Goal: Task Accomplishment & Management: Use online tool/utility

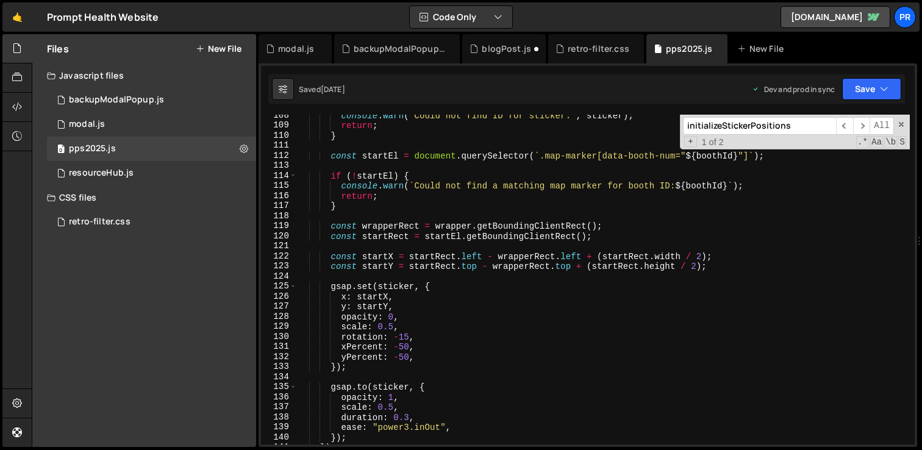
click at [454, 217] on div "console . warn ( "Could not find ID for sticker:" , sticker ) ; return ; } cons…" at bounding box center [603, 285] width 613 height 350
click at [776, 129] on input "initializeStickerPositions" at bounding box center [759, 126] width 153 height 18
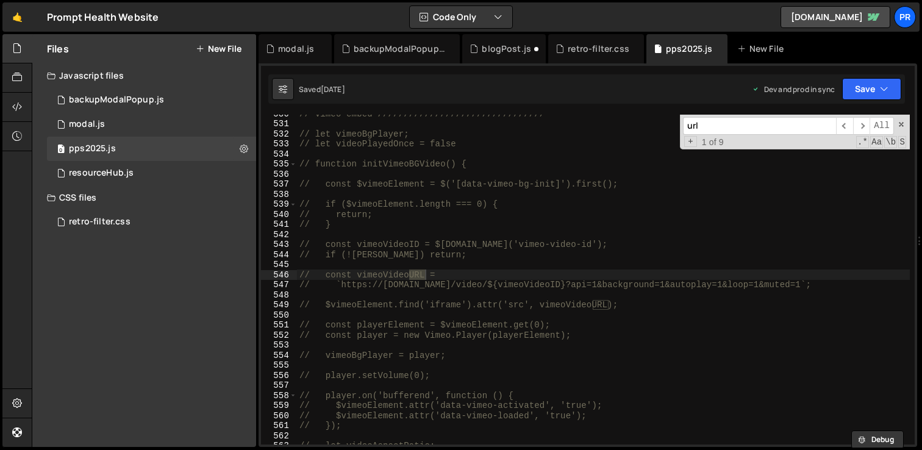
scroll to position [5331, 0]
type input "url"
click at [860, 126] on span "​" at bounding box center [861, 126] width 17 height 18
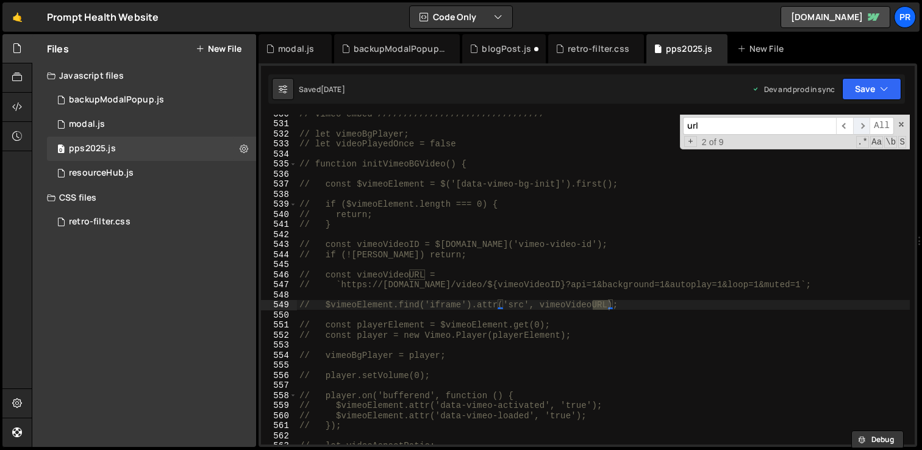
click at [860, 126] on span "​" at bounding box center [861, 126] width 17 height 18
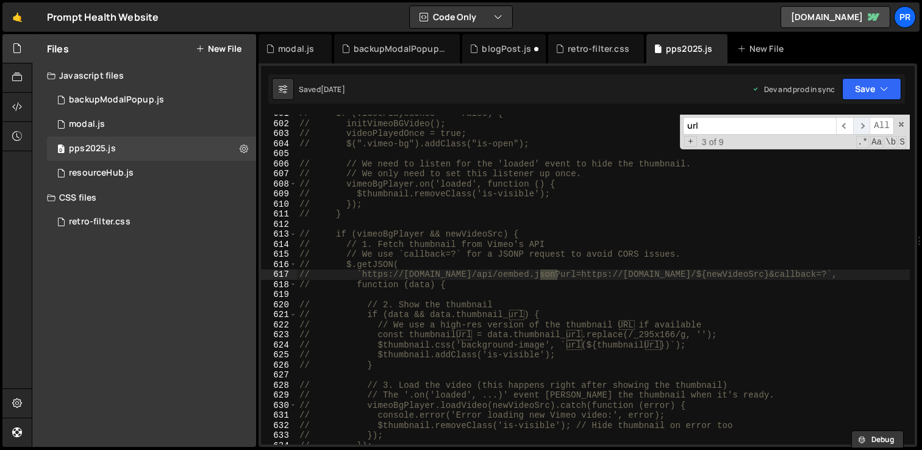
click at [860, 126] on span "​" at bounding box center [861, 126] width 17 height 18
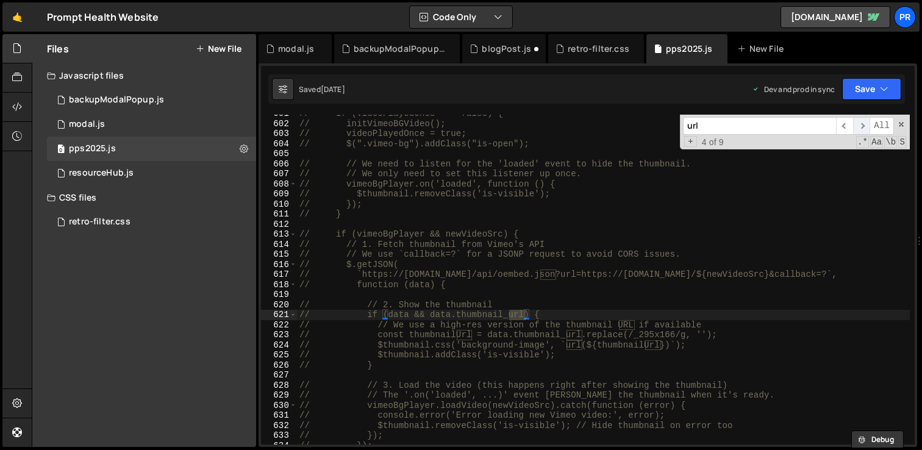
click at [860, 126] on span "​" at bounding box center [861, 126] width 17 height 18
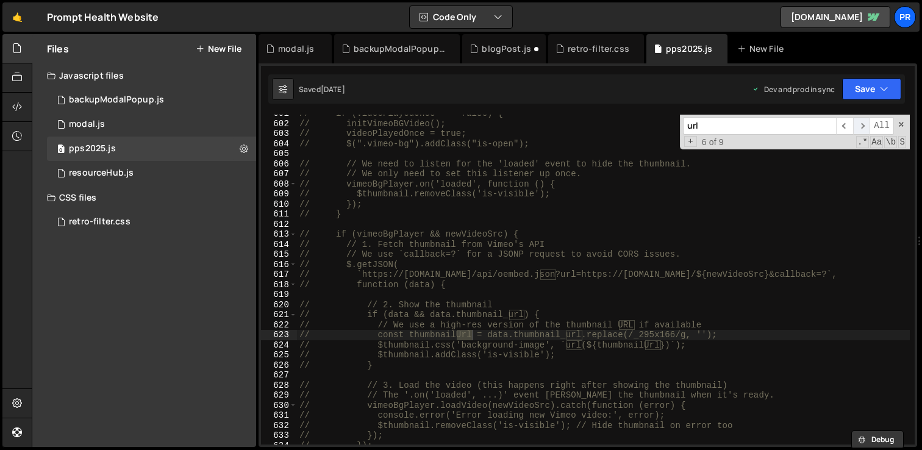
click at [860, 126] on span "​" at bounding box center [861, 126] width 17 height 18
click at [861, 126] on span "​" at bounding box center [861, 126] width 17 height 18
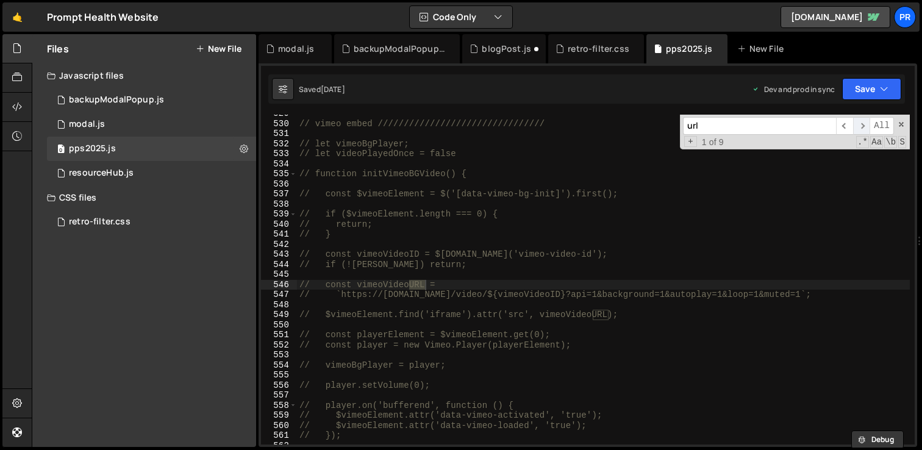
click at [861, 126] on span "​" at bounding box center [861, 126] width 17 height 18
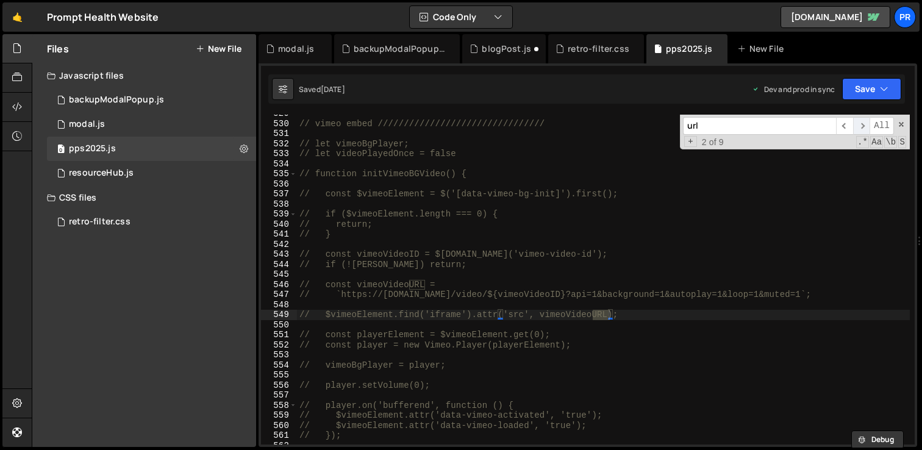
click at [861, 126] on span "​" at bounding box center [861, 126] width 17 height 18
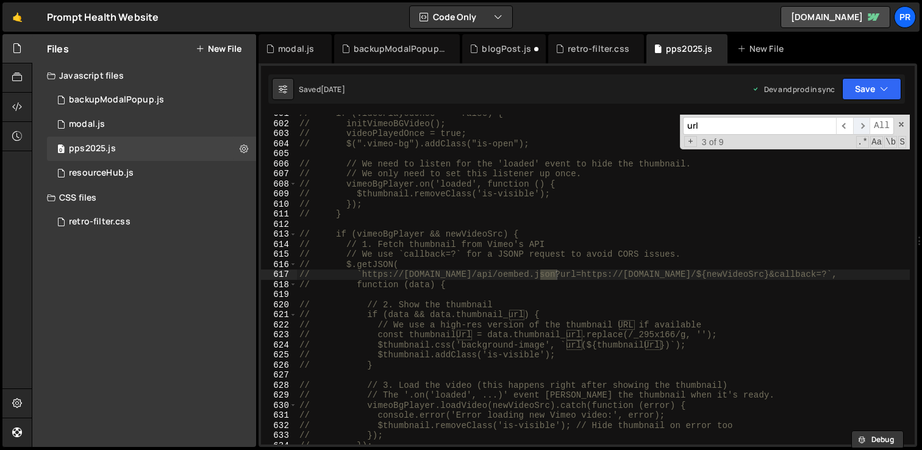
click at [861, 126] on span "​" at bounding box center [861, 126] width 17 height 18
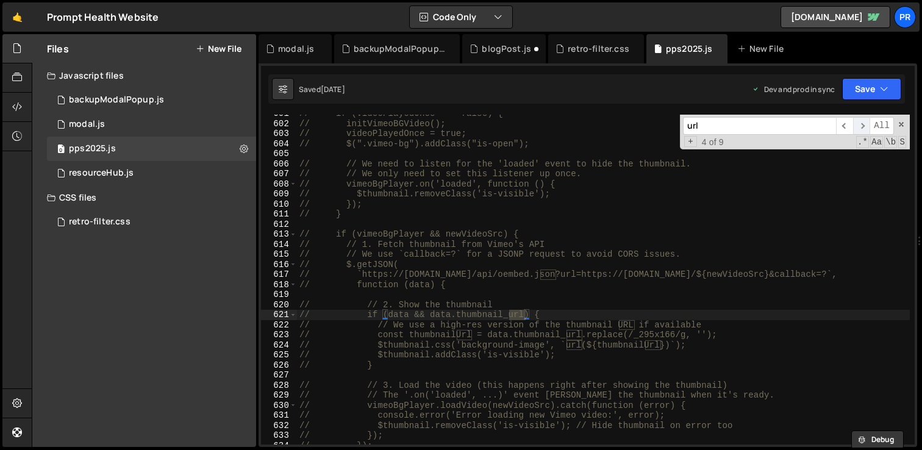
click at [861, 126] on span "​" at bounding box center [861, 126] width 17 height 18
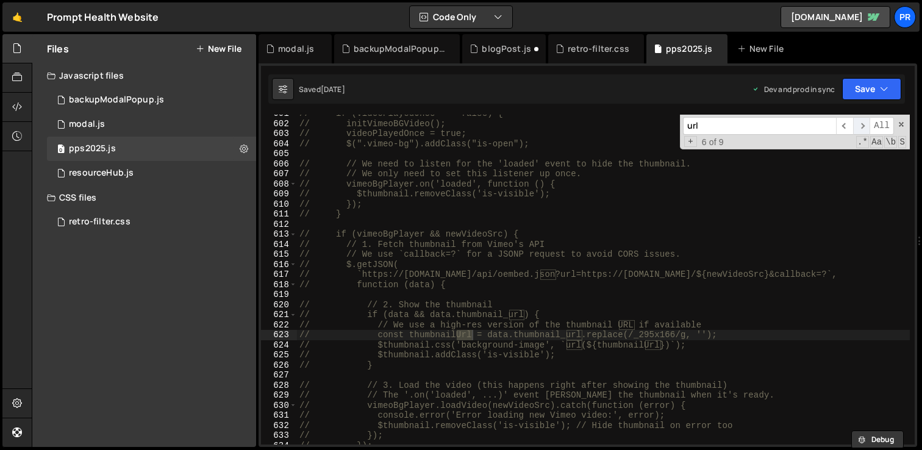
click at [861, 126] on span "​" at bounding box center [861, 126] width 17 height 18
click at [862, 126] on span "​" at bounding box center [861, 126] width 17 height 18
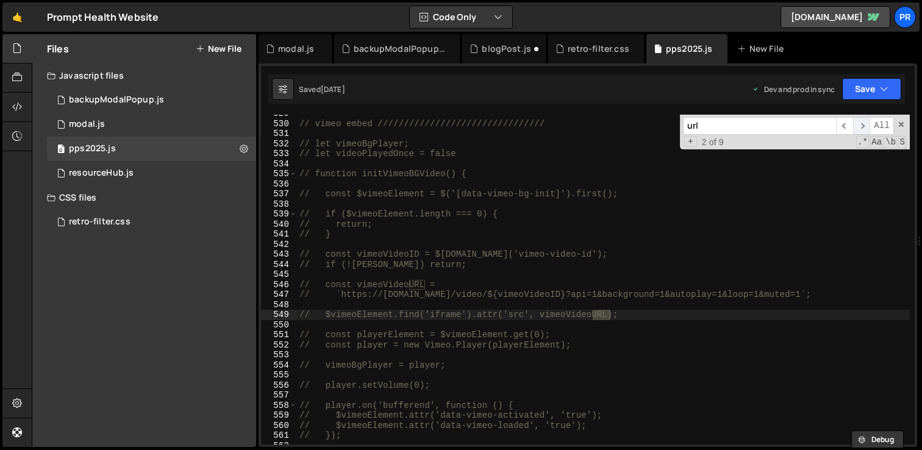
click at [862, 126] on span "​" at bounding box center [861, 126] width 17 height 18
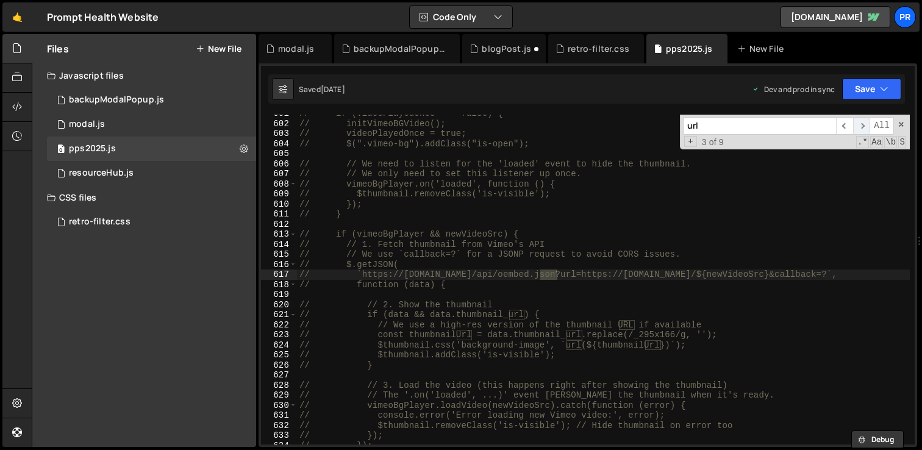
click at [862, 126] on span "​" at bounding box center [861, 126] width 17 height 18
click at [862, 127] on span "​" at bounding box center [861, 126] width 17 height 18
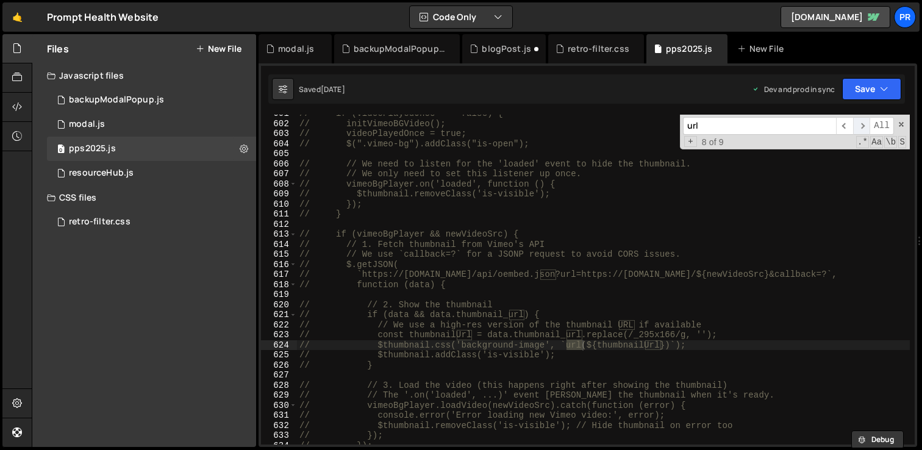
click at [862, 127] on span "​" at bounding box center [861, 126] width 17 height 18
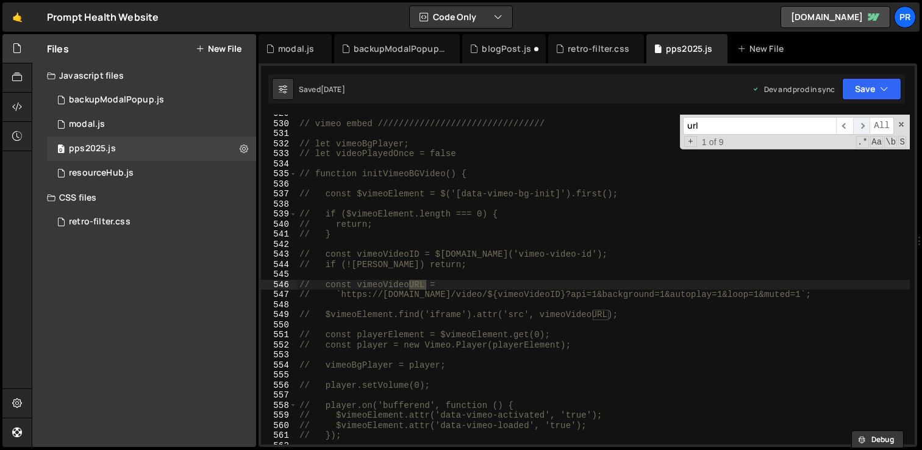
click at [862, 127] on span "​" at bounding box center [861, 126] width 17 height 18
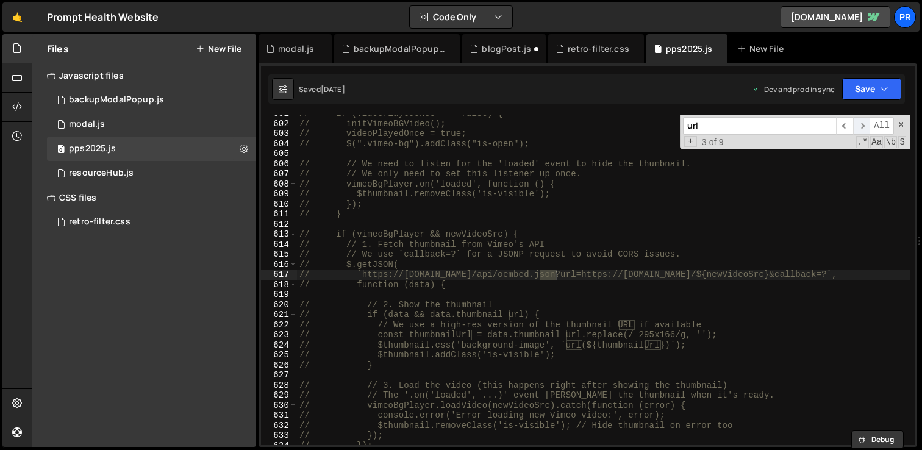
click at [862, 127] on span "​" at bounding box center [861, 126] width 17 height 18
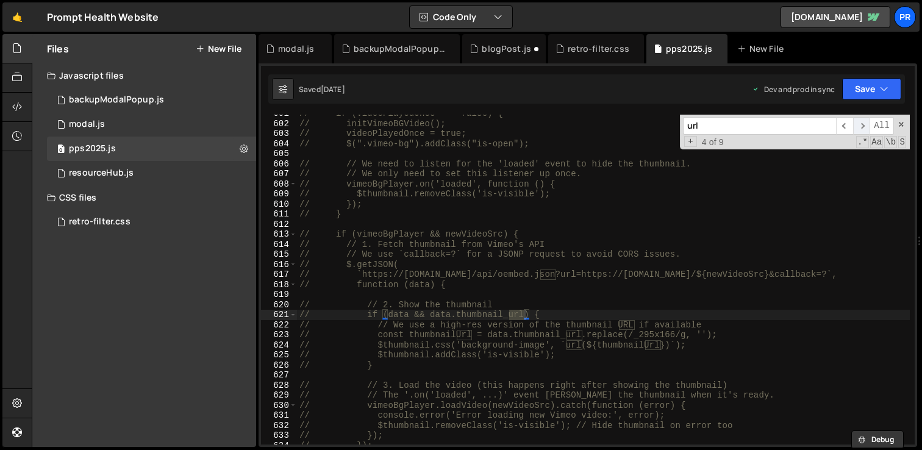
click at [862, 127] on span "​" at bounding box center [861, 126] width 17 height 18
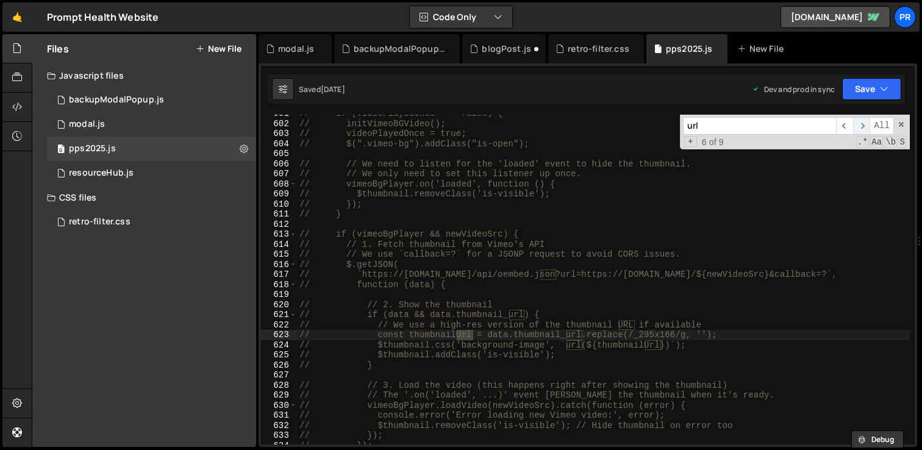
click at [862, 127] on span "​" at bounding box center [861, 126] width 17 height 18
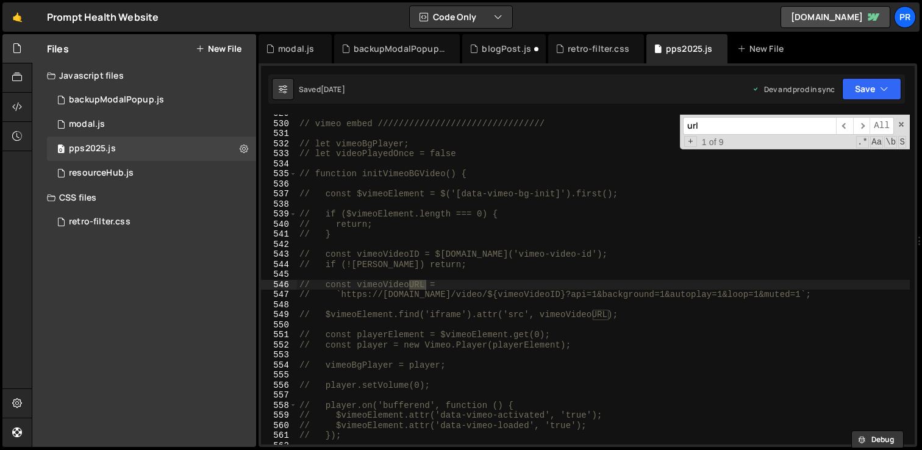
click at [896, 121] on div "url ​ ​ All Replace All + 1 of 9 .* Aa \b S" at bounding box center [795, 132] width 230 height 35
click at [907, 122] on div "url ​ ​ All Replace All + 1 of 9 .* Aa \b S" at bounding box center [795, 132] width 230 height 35
click at [903, 122] on span at bounding box center [901, 124] width 9 height 9
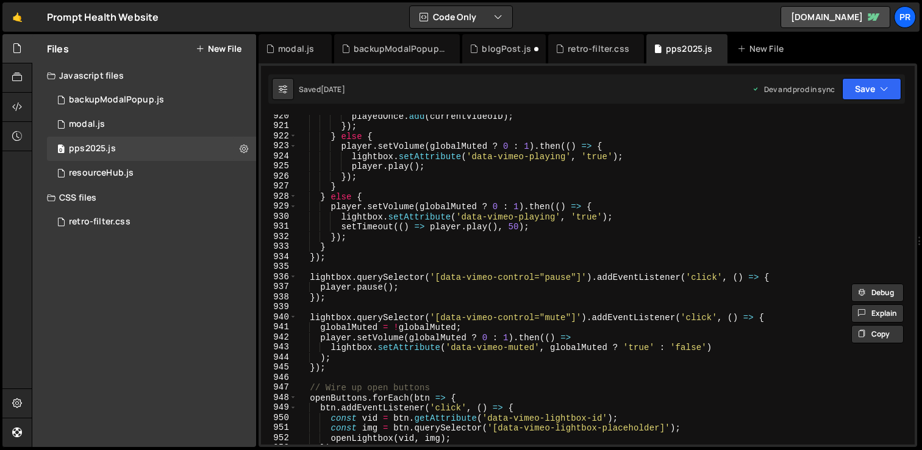
scroll to position [9473, 0]
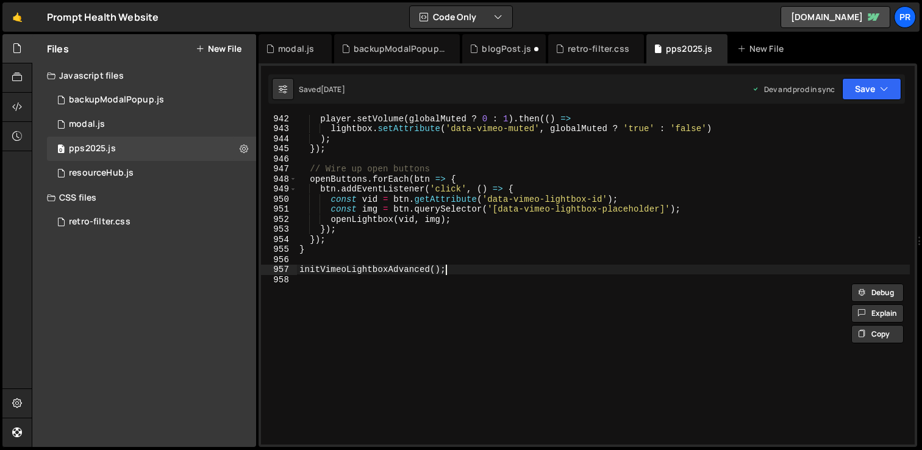
click at [469, 271] on div "player . setVolume ( globalMuted ? 0 : 1 ) . then (( ) => lightbox . setAttribu…" at bounding box center [603, 288] width 613 height 350
type textarea "initVimeoLightboxAdvanced();"
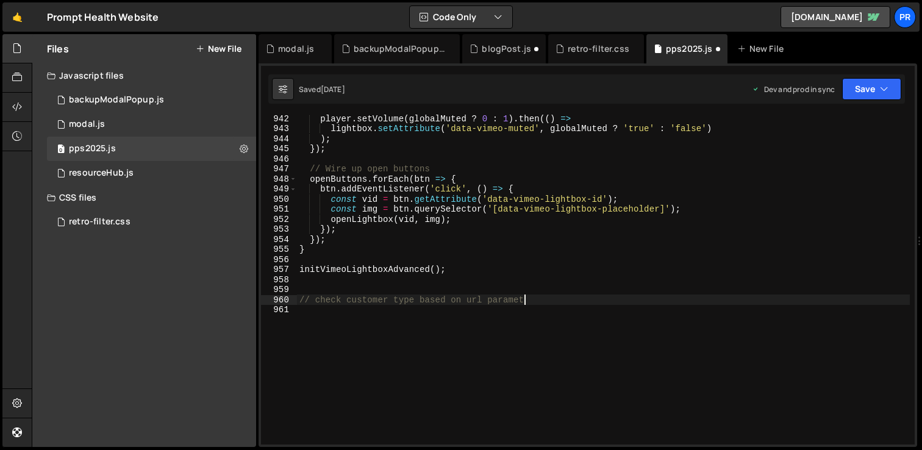
scroll to position [0, 16]
type textarea "// check customer type based on url parameter"
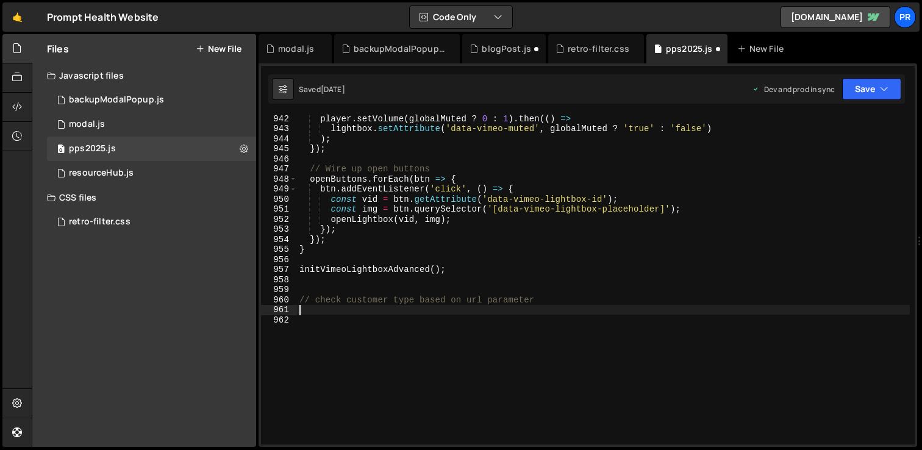
scroll to position [0, 0]
paste textarea "const queryString = [DOMAIN_NAME];"
click at [300, 312] on div "player . setVolume ( globalMuted ? 0 : 1 ) . then (( ) => lightbox . setAttribu…" at bounding box center [603, 288] width 613 height 350
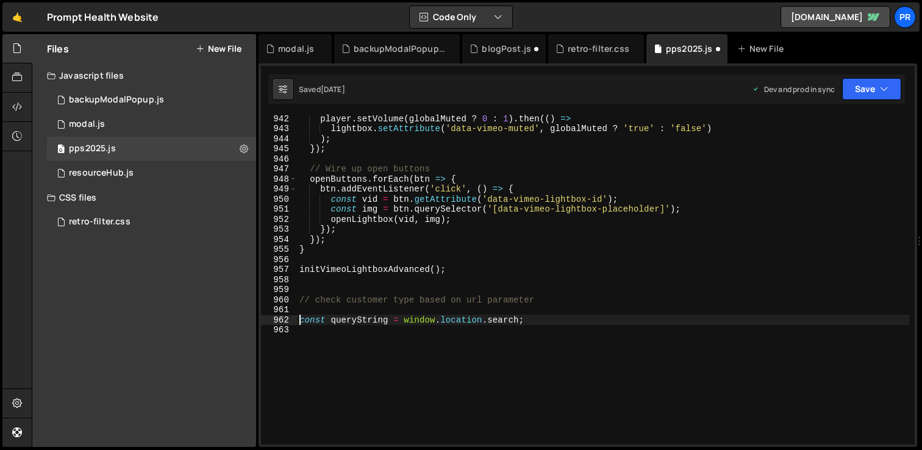
type textarea "const queryString = [DOMAIN_NAME];"
click at [551, 319] on div "player . setVolume ( globalMuted ? 0 : 1 ) . then (( ) => lightbox . setAttribu…" at bounding box center [603, 288] width 613 height 350
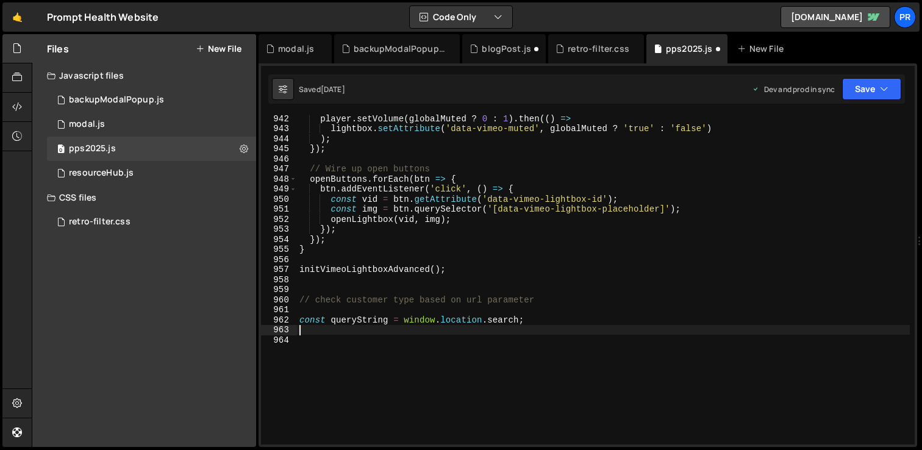
paste textarea "const urlParams = new URLSearchParams(queryString);"
type textarea "const urlParams = new URLSearchParams(queryString);"
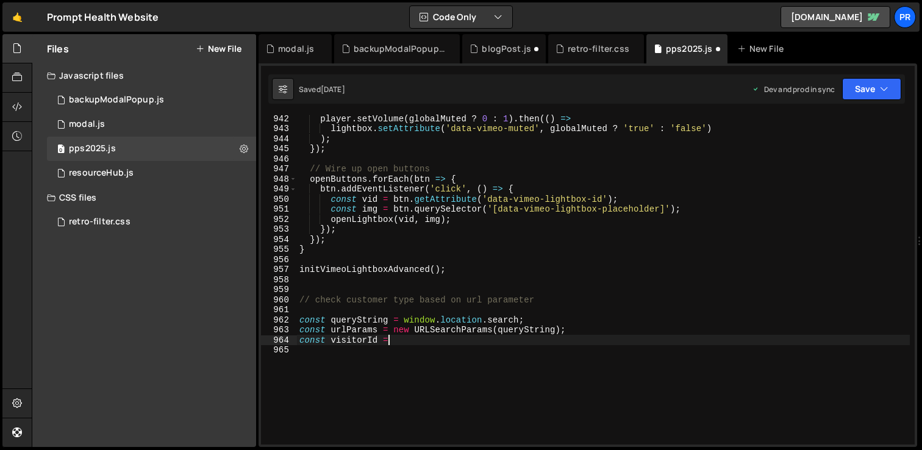
scroll to position [0, 5]
paste textarea "const name = urlParams.get('name'); // "[PERSON_NAME]""
drag, startPoint x: 458, startPoint y: 342, endPoint x: 403, endPoint y: 341, distance: 54.9
click at [403, 341] on div "player . setVolume ( globalMuted ? 0 : 1 ) . then (( ) => lightbox . setAttribu…" at bounding box center [603, 288] width 613 height 350
click at [481, 339] on div "player . setVolume ( globalMuted ? 0 : 1 ) . then (( ) => lightbox . setAttribu…" at bounding box center [603, 288] width 613 height 350
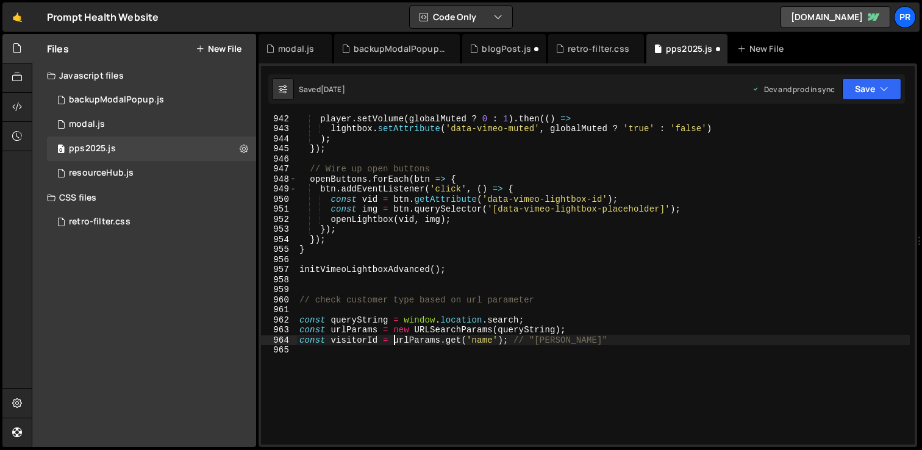
click at [481, 339] on div "player . setVolume ( globalMuted ? 0 : 1 ) . then (( ) => lightbox . setAttribu…" at bounding box center [603, 288] width 613 height 350
drag, startPoint x: 600, startPoint y: 340, endPoint x: 534, endPoint y: 339, distance: 65.3
click at [535, 339] on div "player . setVolume ( globalMuted ? 0 : 1 ) . then (( ) => lightbox . setAttribu…" at bounding box center [603, 288] width 613 height 350
click at [515, 340] on div "player . setVolume ( globalMuted ? 0 : 1 ) . then (( ) => lightbox . setAttribu…" at bounding box center [603, 288] width 613 height 350
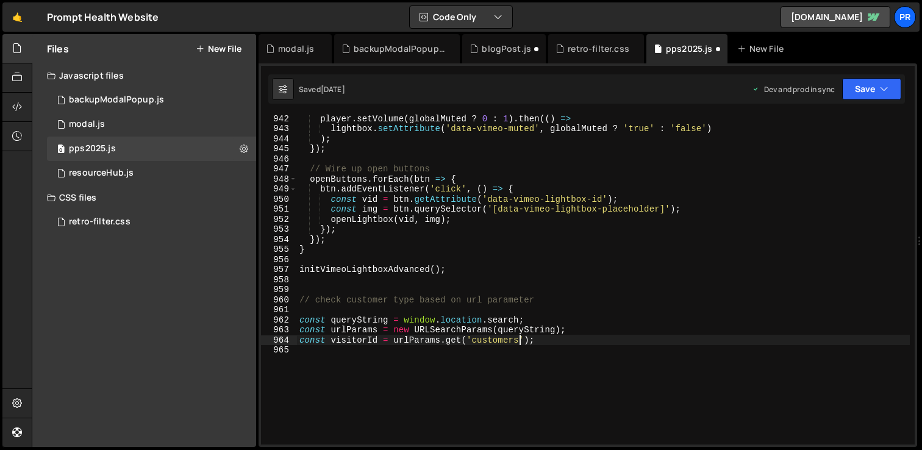
scroll to position [0, 15]
click at [565, 342] on div "player . setVolume ( globalMuted ? 0 : 1 ) . then (( ) => lightbox . setAttribu…" at bounding box center [603, 288] width 613 height 350
click at [461, 342] on div "player . setVolume ( globalMuted ? 0 : 1 ) . then (( ) => lightbox . setAttribu…" at bounding box center [603, 288] width 613 height 350
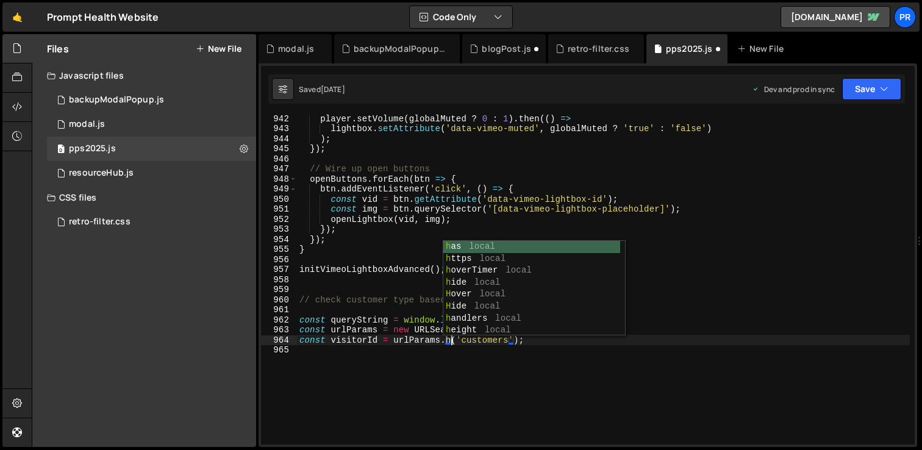
scroll to position [0, 11]
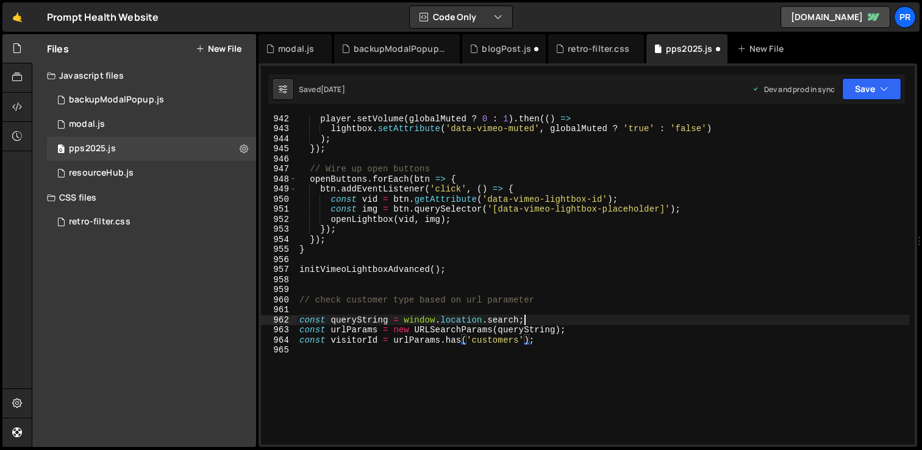
click at [719, 323] on div "player . setVolume ( globalMuted ? 0 : 1 ) . then (( ) => lightbox . setAttribu…" at bounding box center [603, 288] width 613 height 350
click at [559, 343] on div "player . setVolume ( globalMuted ? 0 : 1 ) . then (( ) => lightbox . setAttribu…" at bounding box center [603, 288] width 613 height 350
type textarea "const visitorId = urlParams.has('customers');"
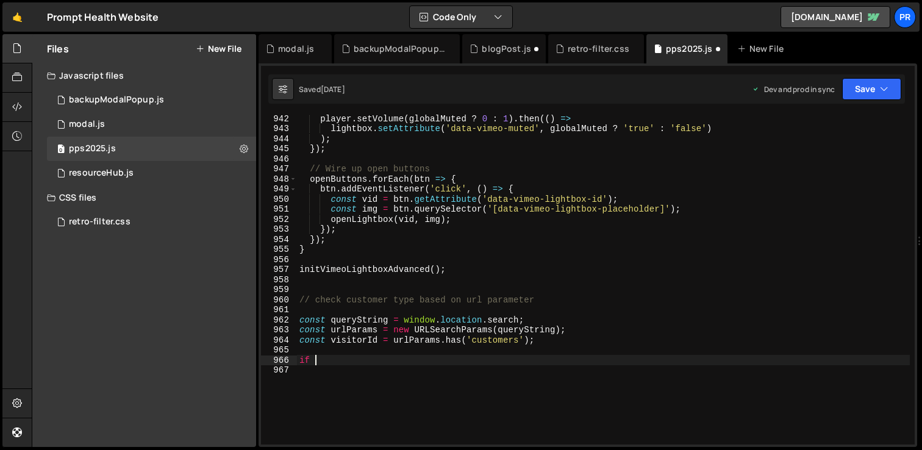
scroll to position [0, 1]
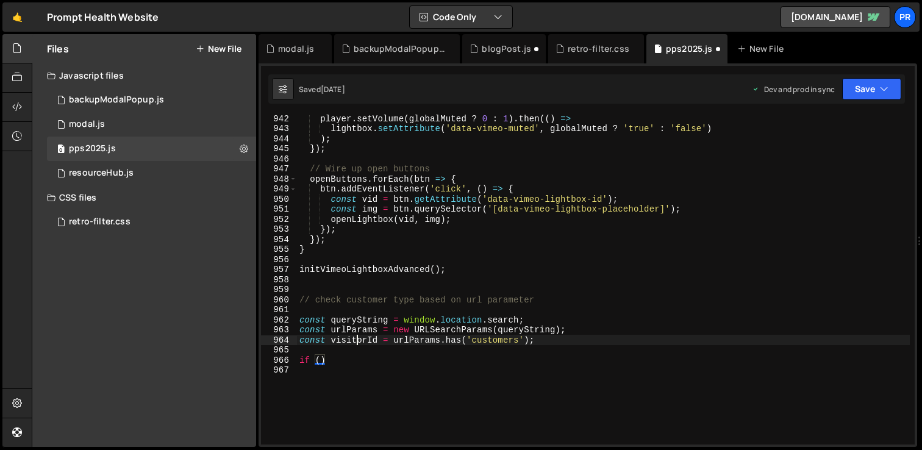
click at [357, 342] on div "player . setVolume ( globalMuted ? 0 : 1 ) . then (( ) => lightbox . setAttribu…" at bounding box center [603, 288] width 613 height 350
drag, startPoint x: 357, startPoint y: 342, endPoint x: 343, endPoint y: 360, distance: 23.1
click at [357, 342] on div "player . setVolume ( globalMuted ? 0 : 1 ) . then (( ) => lightbox . setAttribu…" at bounding box center [603, 288] width 613 height 350
click at [319, 361] on div "player . setVolume ( globalMuted ? 0 : 1 ) . then (( ) => lightbox . setAttribu…" at bounding box center [603, 288] width 613 height 350
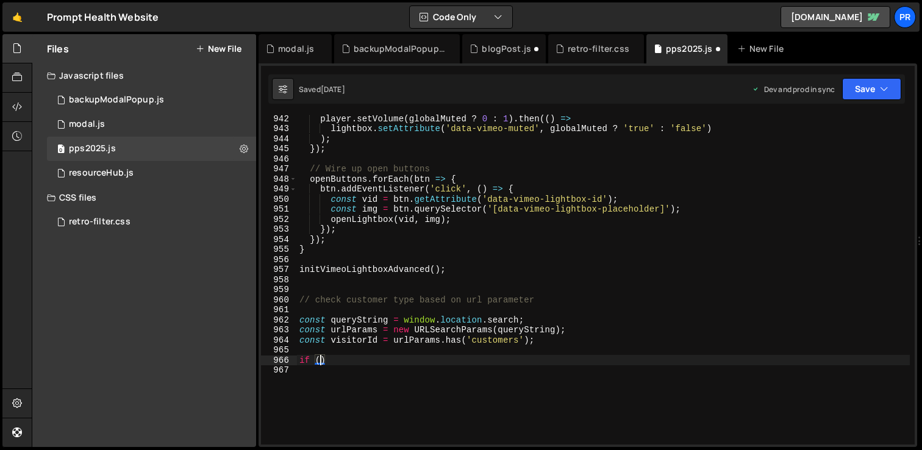
paste textarea "visitorId"
drag, startPoint x: 465, startPoint y: 359, endPoint x: 478, endPoint y: 360, distance: 12.3
click at [465, 359] on div "player . setVolume ( globalMuted ? 0 : 1 ) . then (( ) => lightbox . setAttribu…" at bounding box center [603, 288] width 613 height 350
type textarea "if (visitorId) {"
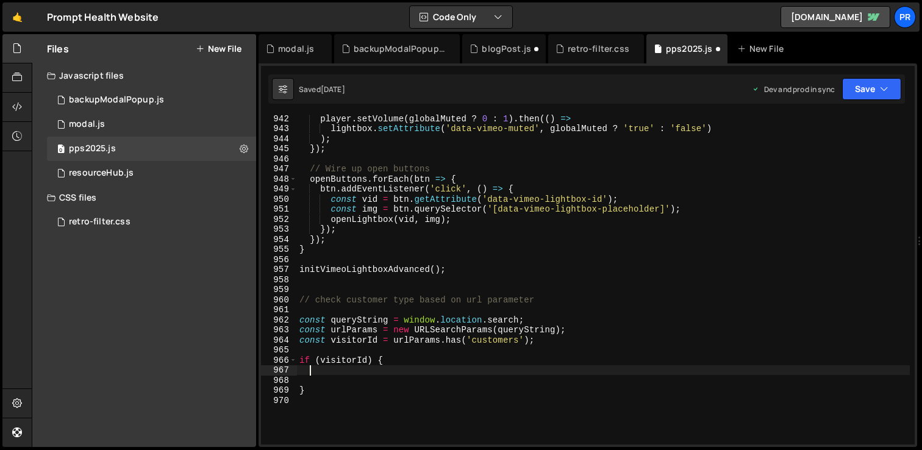
scroll to position [0, 0]
type textarea "/"
type textarea "b"
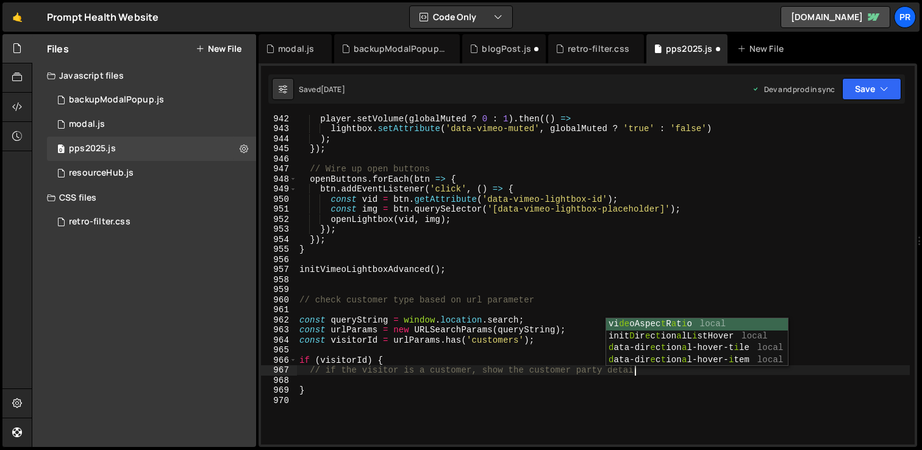
type textarea "// if the visitor is a customer, show the customer party details"
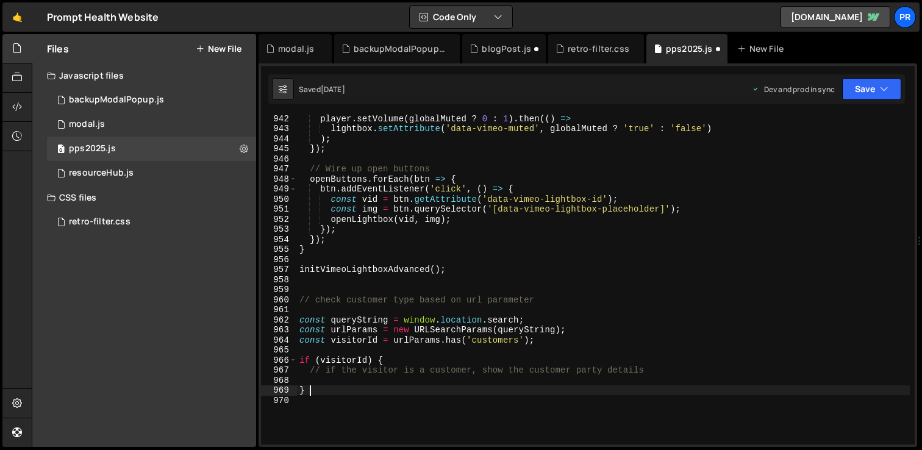
scroll to position [0, 0]
type textarea "} else {"
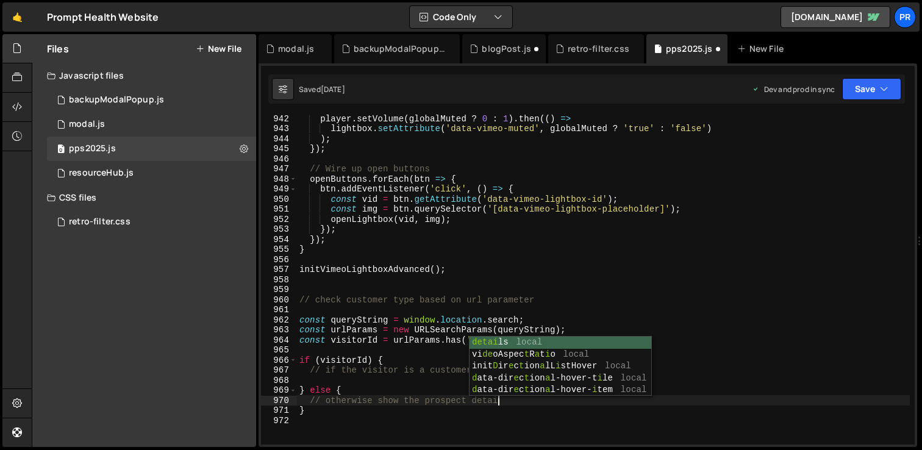
scroll to position [0, 14]
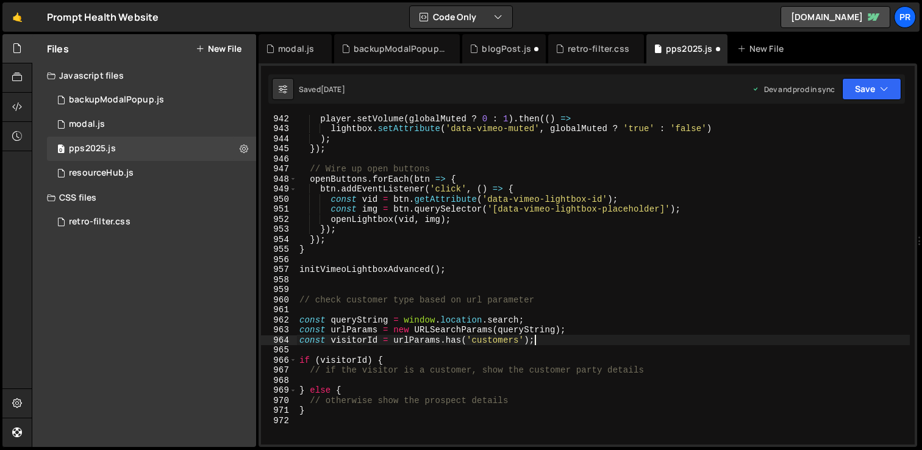
click at [563, 340] on div "player . setVolume ( globalMuted ? 0 : 1 ) . then (( ) => lightbox . setAttribu…" at bounding box center [603, 288] width 613 height 350
type textarea "const visitorId = urlParams.has('customers');"
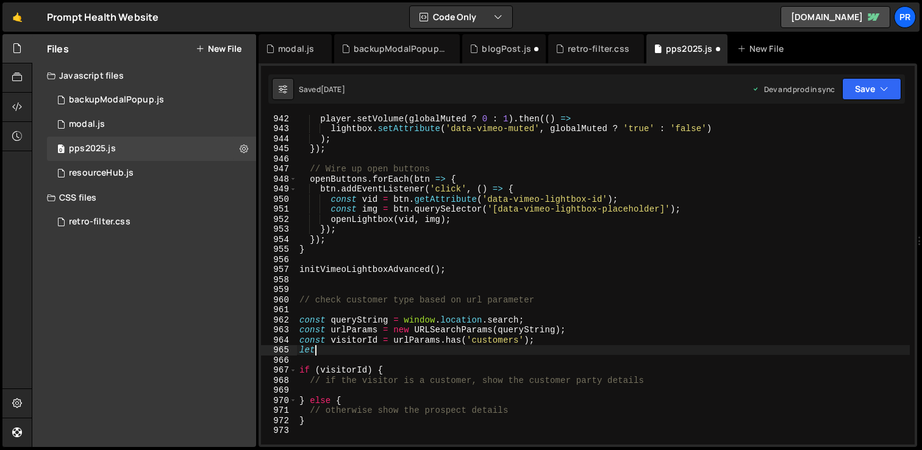
scroll to position [0, 0]
type textarea "l"
drag, startPoint x: 596, startPoint y: 349, endPoint x: 428, endPoint y: 349, distance: 167.8
click at [414, 349] on div "player . setVolume ( globalMuted ? 0 : 1 ) . then (( ) => lightbox . setAttribu…" at bounding box center [603, 288] width 613 height 350
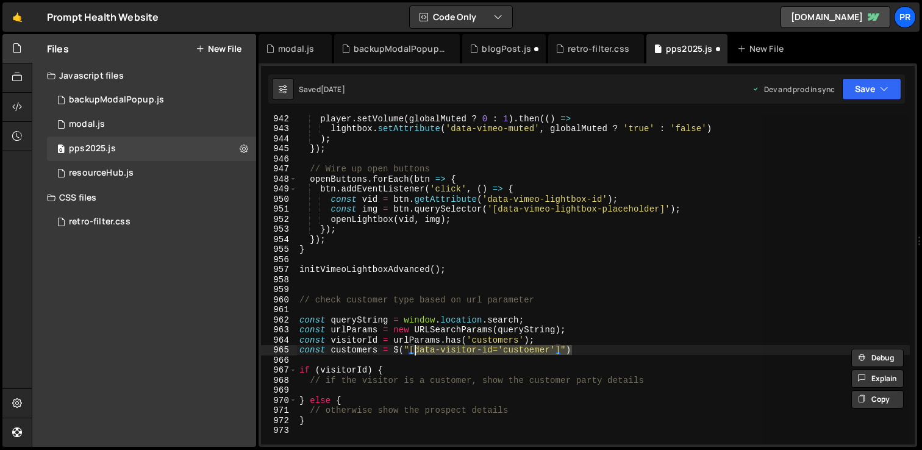
click at [597, 350] on div "player . setVolume ( globalMuted ? 0 : 1 ) . then (( ) => lightbox . setAttribu…" at bounding box center [603, 280] width 613 height 330
type textarea "const customers = $("[data-visitor-id='custoemer']");"
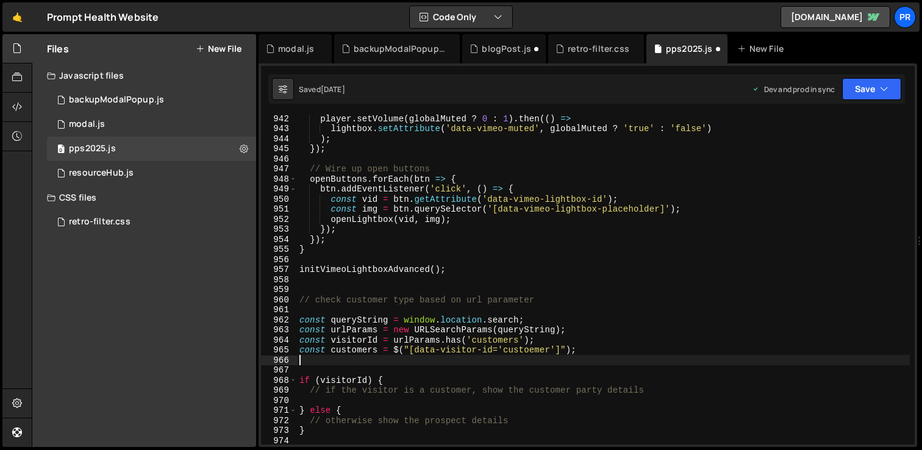
scroll to position [0, 0]
paste textarea "const customers = $("[data-visitor-id='custoemer']");"
click at [347, 361] on div "player . setVolume ( globalMuted ? 0 : 1 ) . then (( ) => lightbox . setAttribu…" at bounding box center [603, 288] width 613 height 350
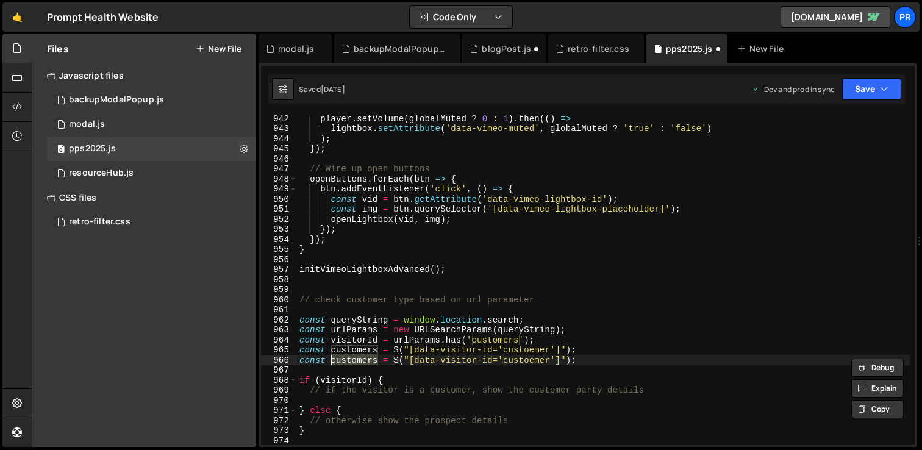
click at [530, 350] on div "player . setVolume ( globalMuted ? 0 : 1 ) . then (( ) => lightbox . setAttribu…" at bounding box center [603, 288] width 613 height 350
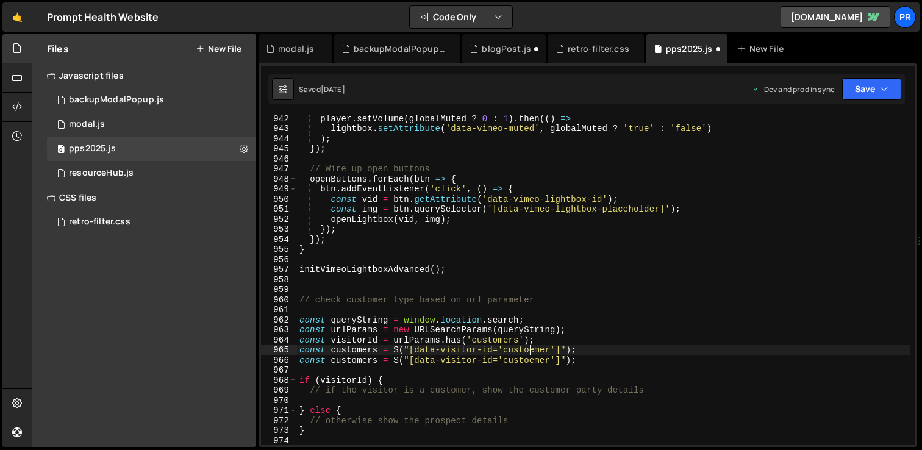
click at [537, 349] on div "player . setVolume ( globalMuted ? 0 : 1 ) . then (( ) => lightbox . setAttribu…" at bounding box center [603, 288] width 613 height 350
click at [358, 359] on div "player . setVolume ( globalMuted ? 0 : 1 ) . then (( ) => lightbox . setAttribu…" at bounding box center [603, 288] width 613 height 350
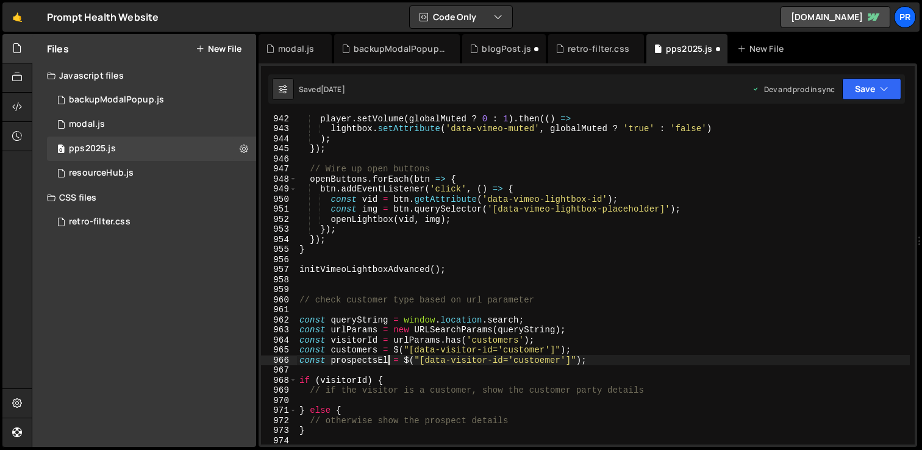
scroll to position [0, 5]
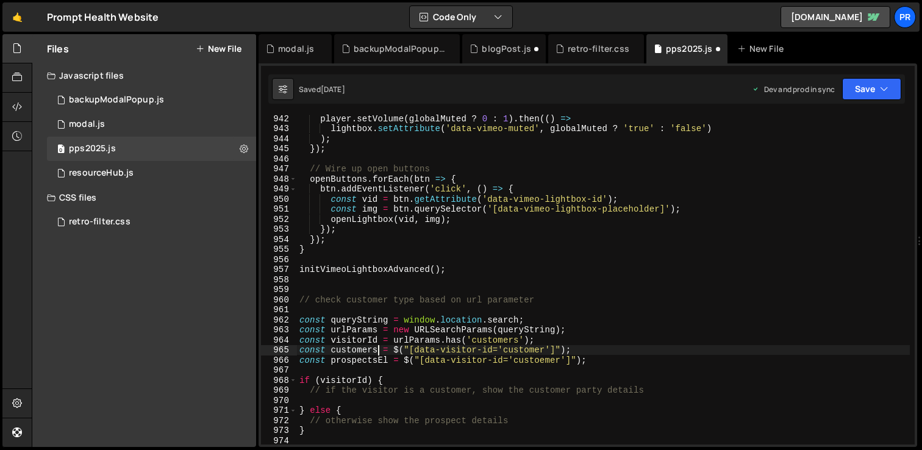
click at [377, 349] on div "player . setVolume ( globalMuted ? 0 : 1 ) . then (( ) => lightbox . setAttribu…" at bounding box center [603, 288] width 613 height 350
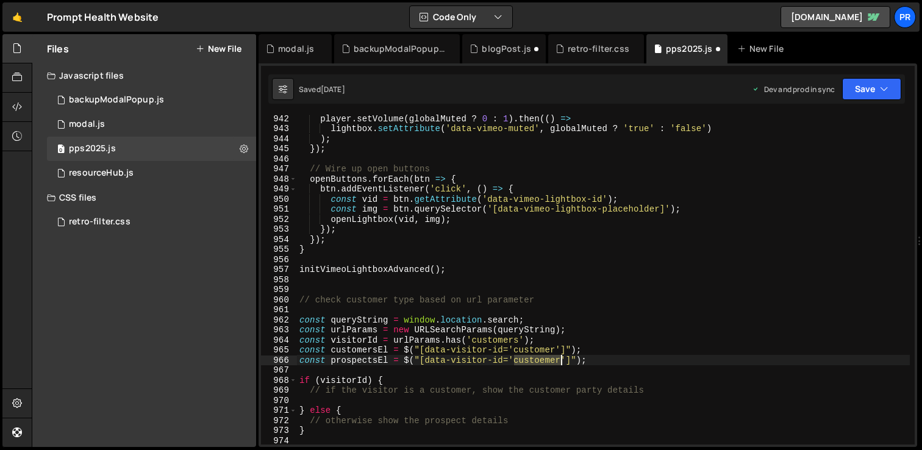
drag, startPoint x: 515, startPoint y: 358, endPoint x: 562, endPoint y: 358, distance: 47.6
click at [562, 358] on div "player . setVolume ( globalMuted ? 0 : 1 ) . then (( ) => lightbox . setAttribu…" at bounding box center [603, 288] width 613 height 350
click at [728, 301] on div "player . setVolume ( globalMuted ? 0 : 1 ) . then (( ) => lightbox . setAttribu…" at bounding box center [603, 288] width 613 height 350
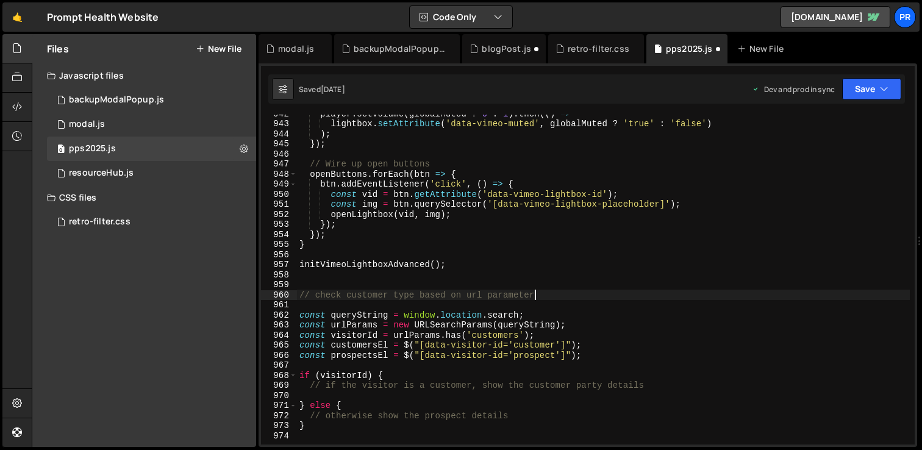
scroll to position [9492, 0]
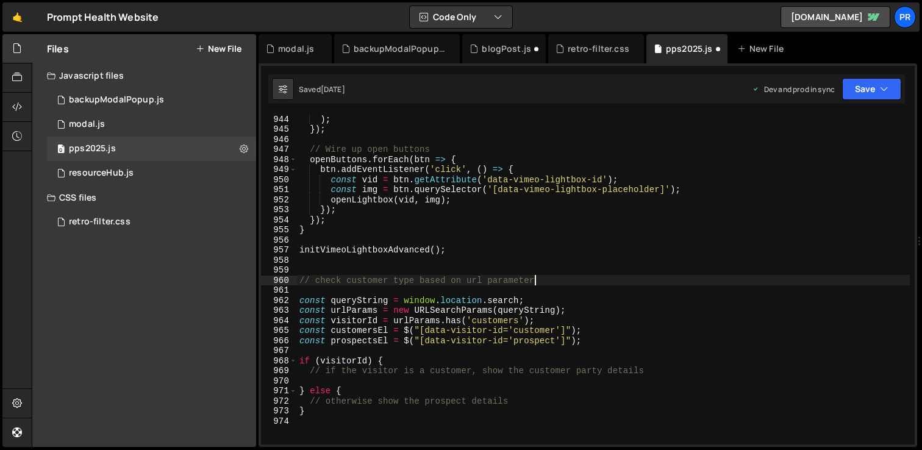
click at [664, 371] on div ") ; }) ; // Wire up open buttons openButtons . forEach ( btn => { btn . addEven…" at bounding box center [603, 289] width 613 height 350
type textarea "// if the visitor is a customer, show the customer party details"
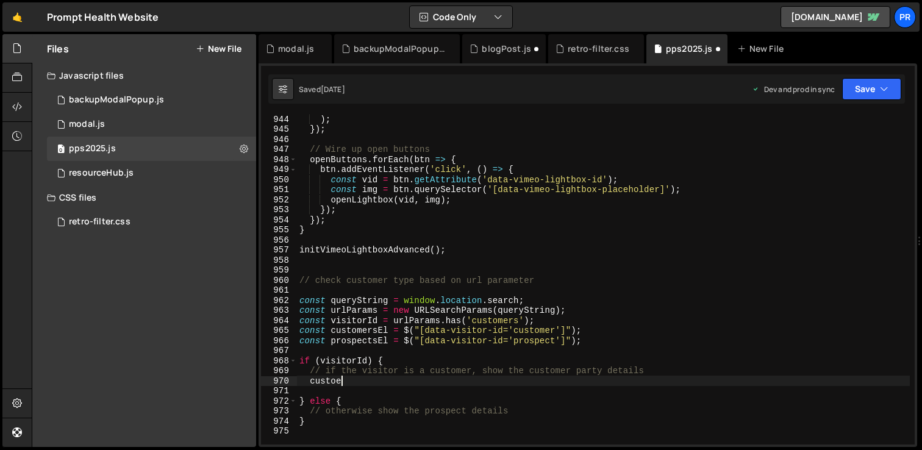
scroll to position [0, 2]
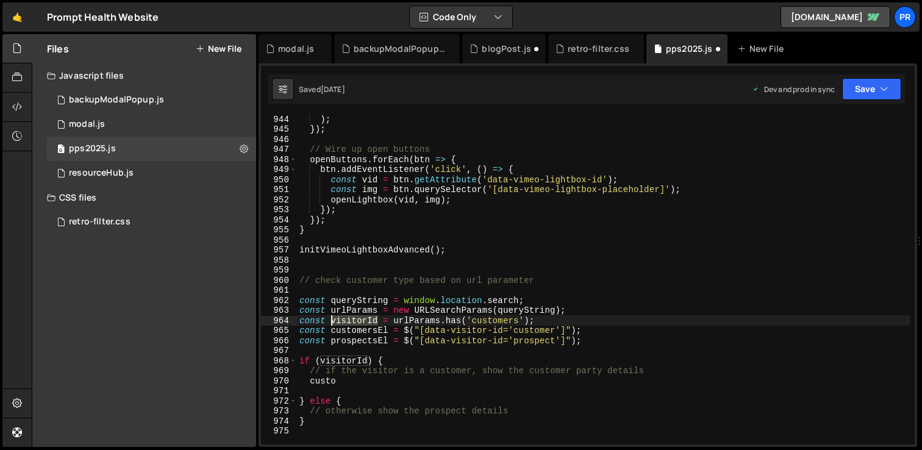
drag, startPoint x: 377, startPoint y: 320, endPoint x: 331, endPoint y: 318, distance: 45.8
click at [331, 318] on div ") ; }) ; // Wire up open buttons openButtons . forEach ( btn => { btn . addEven…" at bounding box center [603, 289] width 613 height 350
click at [358, 322] on div ") ; }) ; // Wire up open buttons openButtons . forEach ( btn => { btn . addEven…" at bounding box center [603, 289] width 613 height 350
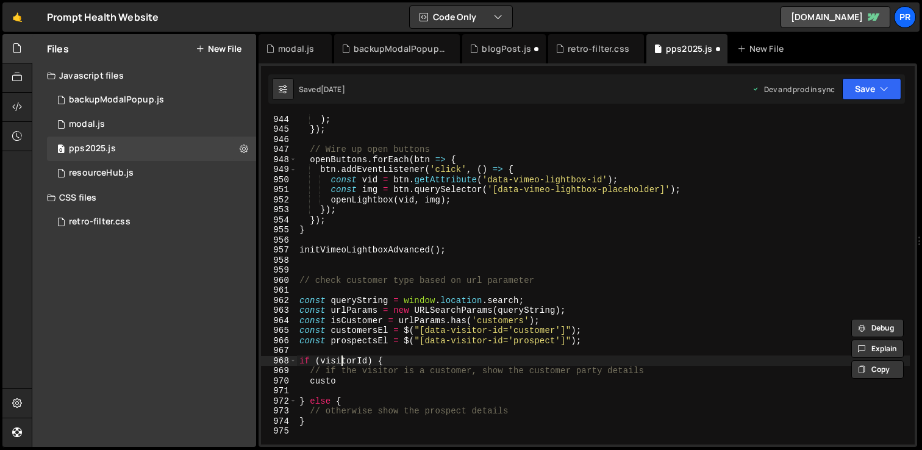
click at [342, 360] on div ") ; }) ; // Wire up open buttons openButtons . forEach ( btn => { btn . addEven…" at bounding box center [603, 289] width 613 height 350
paste textarea "isCustomer"
click at [476, 357] on div ") ; }) ; // Wire up open buttons openButtons . forEach ( btn => { btn . addEven…" at bounding box center [603, 289] width 613 height 350
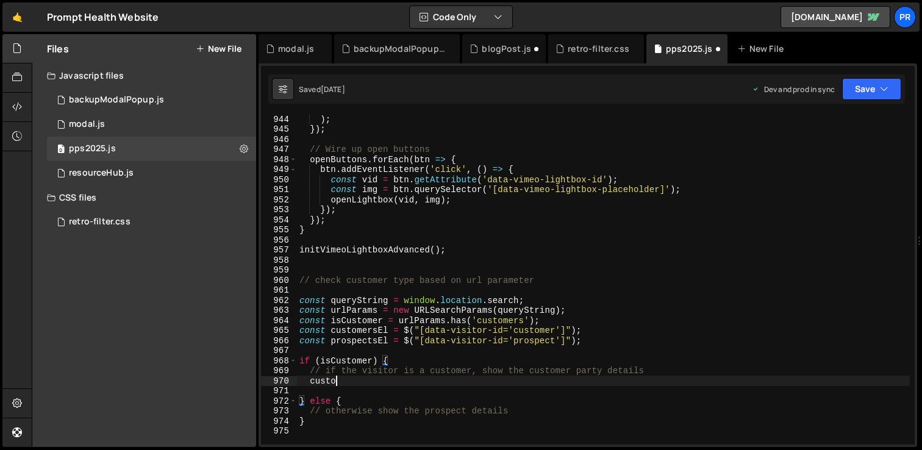
click at [350, 382] on div ") ; }) ; // Wire up open buttons openButtons . forEach ( btn => { btn . addEven…" at bounding box center [603, 289] width 613 height 350
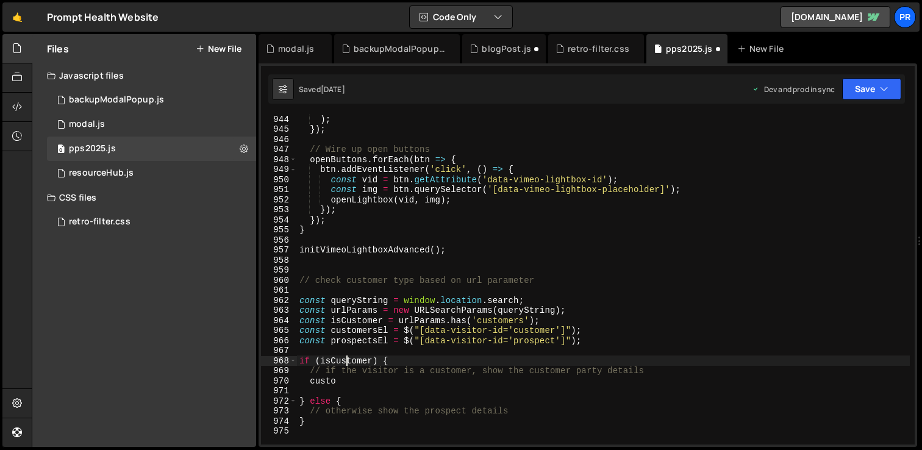
click at [345, 361] on div ") ; }) ; // Wire up open buttons openButtons . forEach ( btn => { btn . addEven…" at bounding box center [603, 289] width 613 height 350
click at [321, 382] on div ") ; }) ; // Wire up open buttons openButtons . forEach ( btn => { btn . addEven…" at bounding box center [603, 289] width 613 height 350
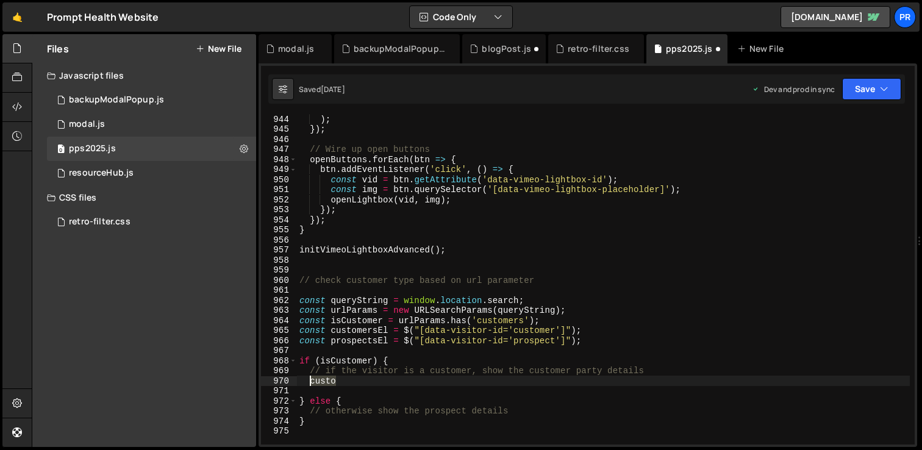
click at [321, 382] on div ") ; }) ; // Wire up open buttons openButtons . forEach ( btn => { btn . addEven…" at bounding box center [603, 289] width 613 height 350
paste textarea "isCustomer"
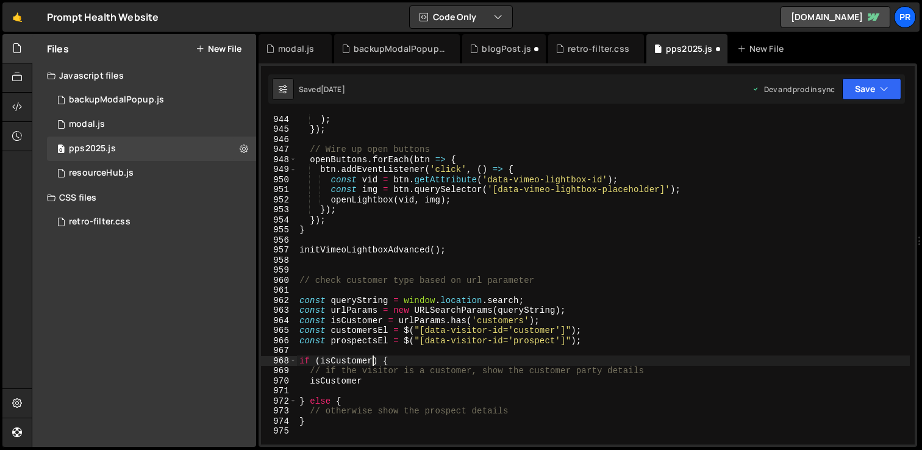
click at [372, 362] on div ") ; }) ; // Wire up open buttons openButtons . forEach ( btn => { btn . addEven…" at bounding box center [603, 289] width 613 height 350
type textarea "if (isCustomer) {"
click at [370, 387] on div ") ; }) ; // Wire up open buttons openButtons . forEach ( btn => { btn . addEven…" at bounding box center [603, 289] width 613 height 350
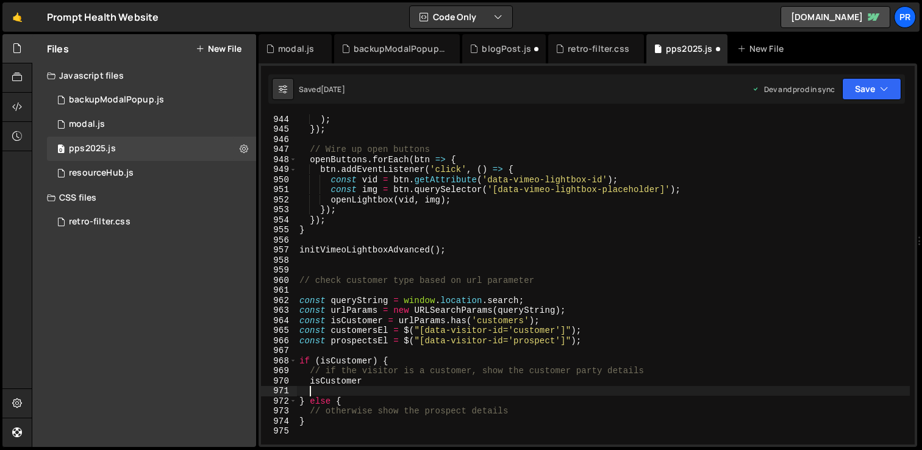
scroll to position [0, 0]
click at [378, 382] on div ") ; }) ; // Wire up open buttons openButtons . forEach ( btn => { btn . addEven…" at bounding box center [603, 289] width 613 height 350
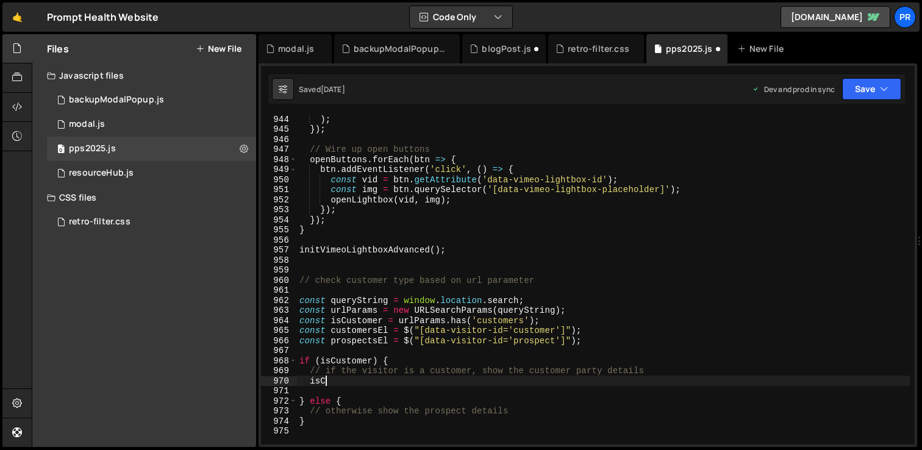
type textarea "i"
click at [357, 332] on div ") ; }) ; // Wire up open buttons openButtons . forEach ( btn => { btn . addEven…" at bounding box center [603, 289] width 613 height 350
type textarea "const customersEl = $("[data-visitor-id='customer']");"
click at [357, 332] on div ") ; }) ; // Wire up open buttons openButtons . forEach ( btn => { btn . addEven…" at bounding box center [603, 289] width 613 height 350
click at [330, 381] on div ") ; }) ; // Wire up open buttons openButtons . forEach ( btn => { btn . addEven…" at bounding box center [603, 289] width 613 height 350
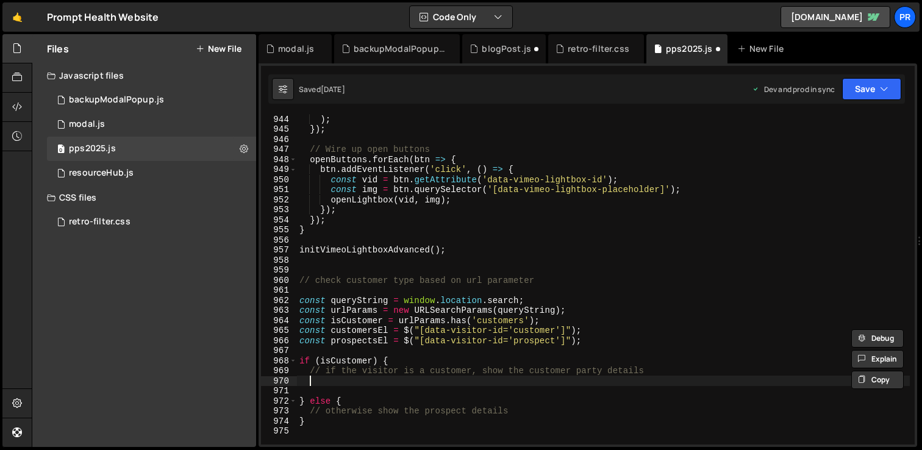
paste textarea "customersEl"
type textarea "[DOMAIN_NAME]();"
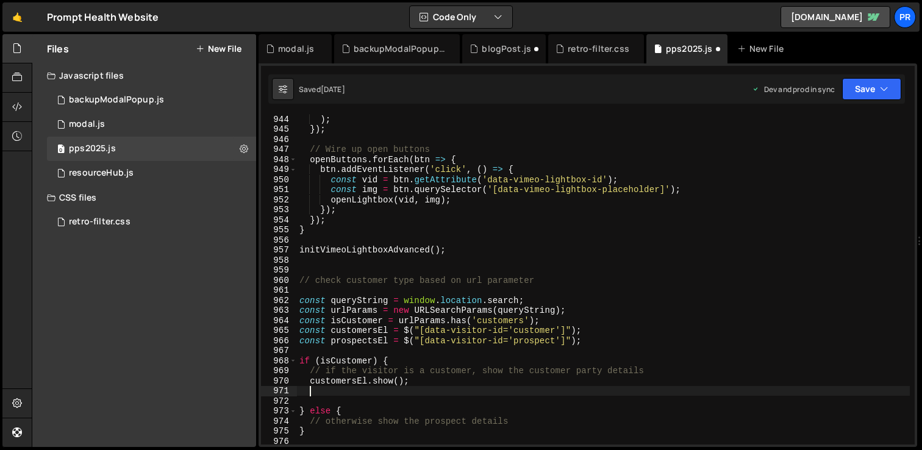
click at [361, 342] on div ") ; }) ; // Wire up open buttons openButtons . forEach ( btn => { btn . addEven…" at bounding box center [603, 289] width 613 height 350
type textarea "const prospectsEl = $("[data-visitor-id='prospect']");"
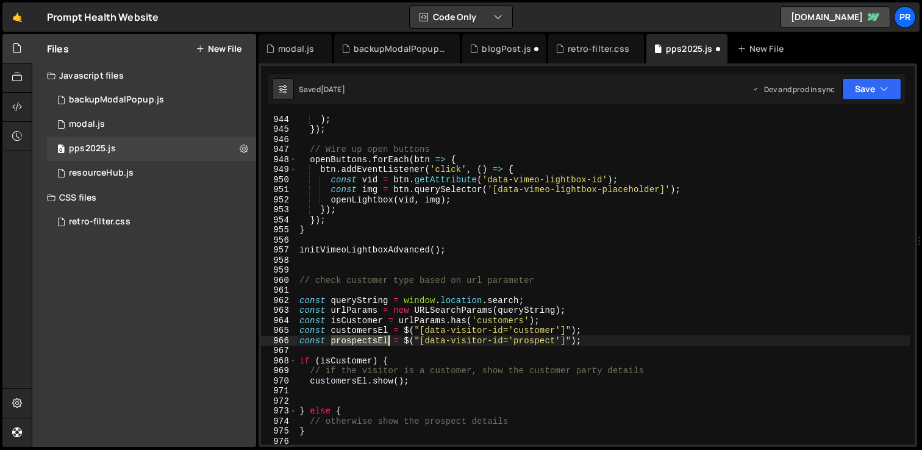
click at [361, 342] on div ") ; }) ; // Wire up open buttons openButtons . forEach ( btn => { btn . addEven…" at bounding box center [603, 289] width 613 height 350
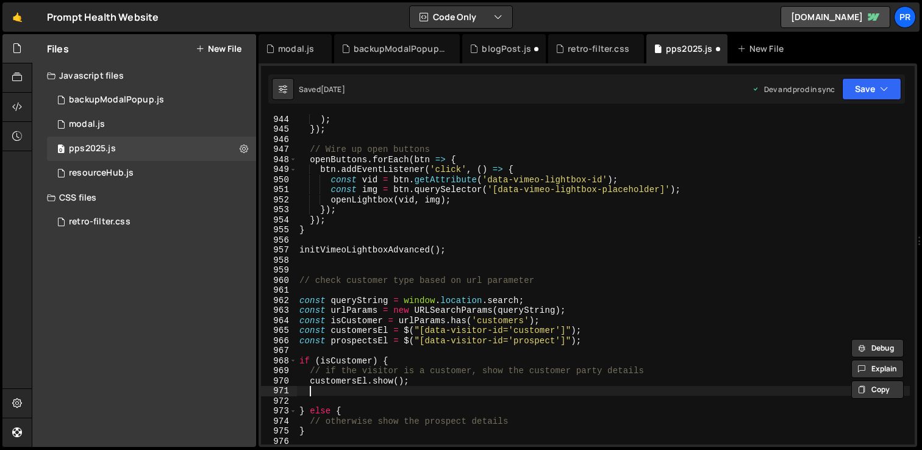
click at [325, 393] on div ") ; }) ; // Wire up open buttons openButtons . forEach ( btn => { btn . addEven…" at bounding box center [603, 289] width 613 height 350
paste textarea "prospectsEl"
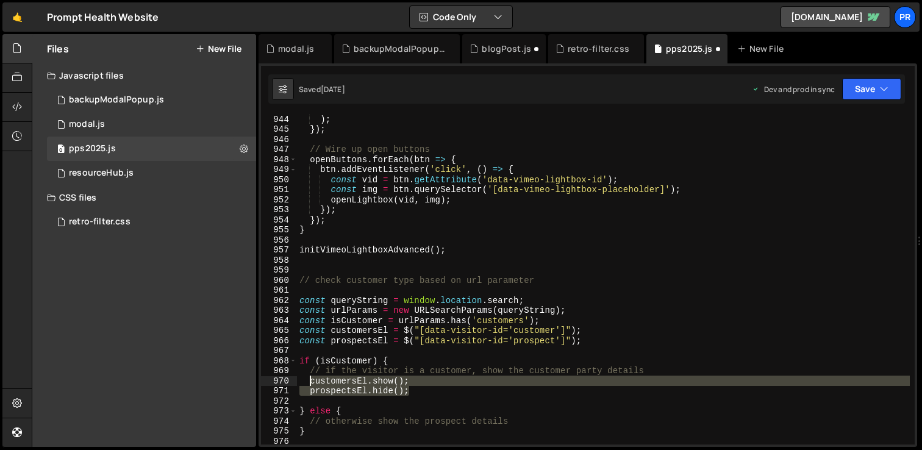
drag, startPoint x: 412, startPoint y: 390, endPoint x: 311, endPoint y: 381, distance: 101.6
click at [311, 381] on div ") ; }) ; // Wire up open buttons openButtons . forEach ( btn => { btn . addEven…" at bounding box center [603, 289] width 613 height 350
click at [516, 423] on div ") ; }) ; // Wire up open buttons openButtons . forEach ( btn => { btn . addEven…" at bounding box center [603, 289] width 613 height 350
type textarea "// otherwise show the prospect details"
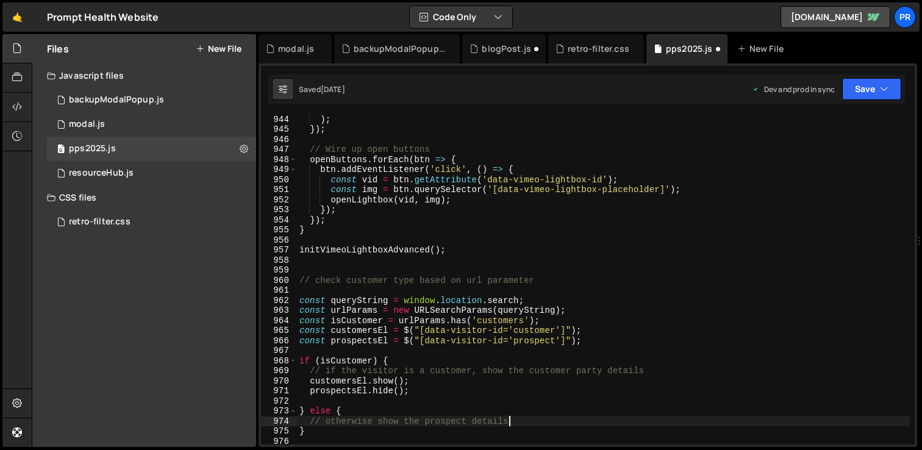
scroll to position [0, 0]
paste textarea "prospectsEl.hide();"
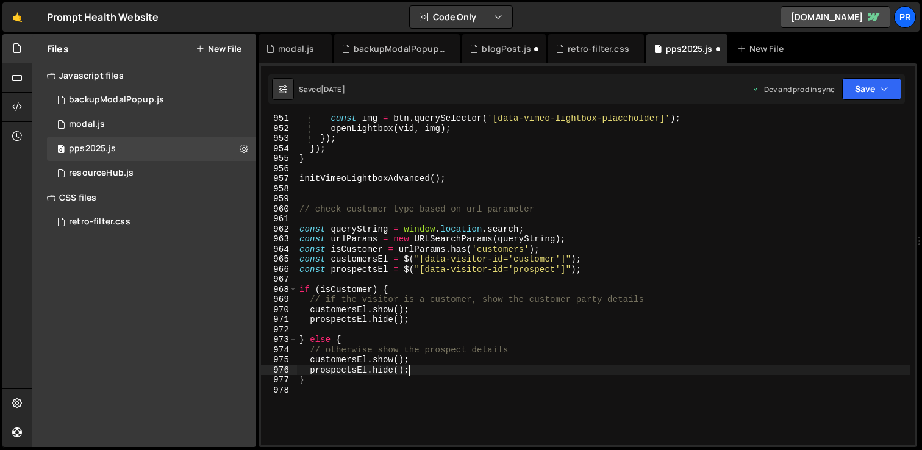
scroll to position [9563, 0]
click at [383, 364] on div "const img = btn . querySelector ( '[data-vimeo-lightbox-placeholder]' ) ; openL…" at bounding box center [603, 288] width 613 height 350
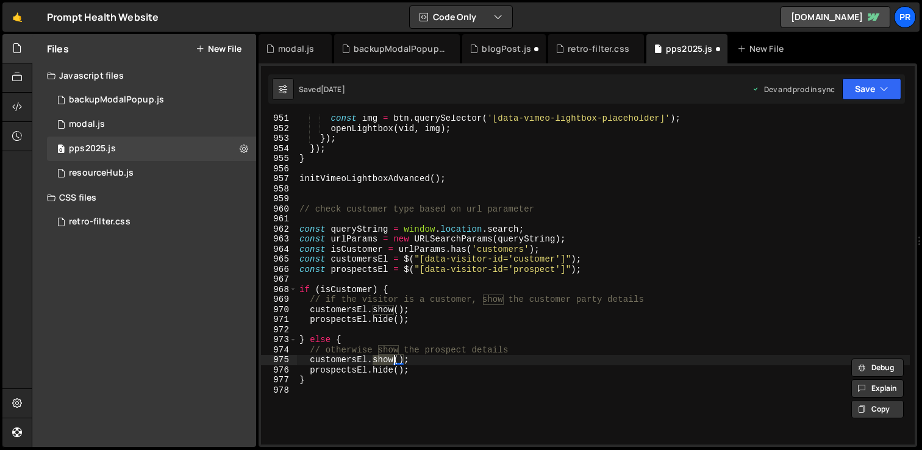
click at [383, 369] on div "const img = btn . querySelector ( '[data-vimeo-lightbox-placeholder]' ) ; openL…" at bounding box center [603, 288] width 613 height 350
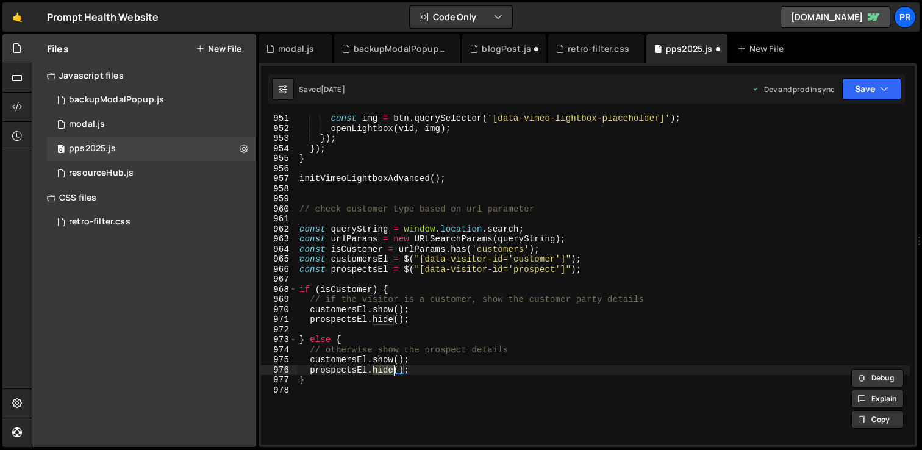
paste textarea "show"
click at [381, 359] on div "const img = btn . querySelector ( '[data-vimeo-lightbox-placeholder]' ) ; openL…" at bounding box center [603, 288] width 613 height 350
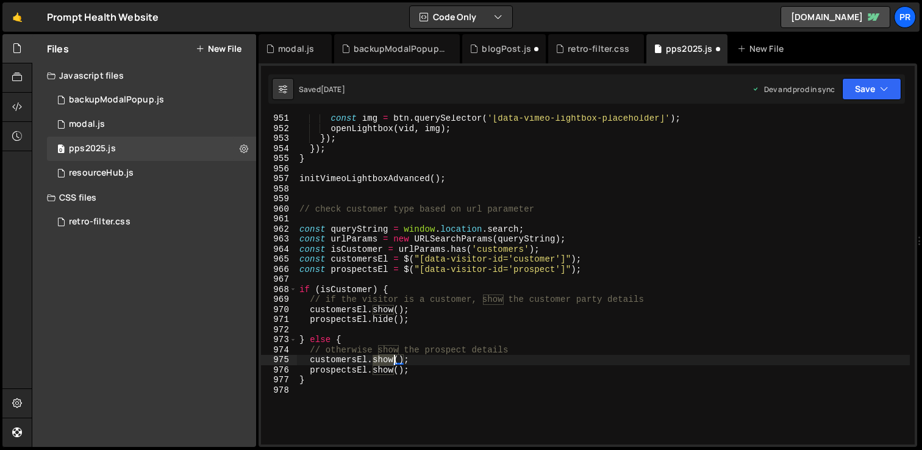
click at [381, 359] on div "const img = btn . querySelector ( '[data-vimeo-lightbox-placeholder]' ) ; openL…" at bounding box center [603, 288] width 613 height 350
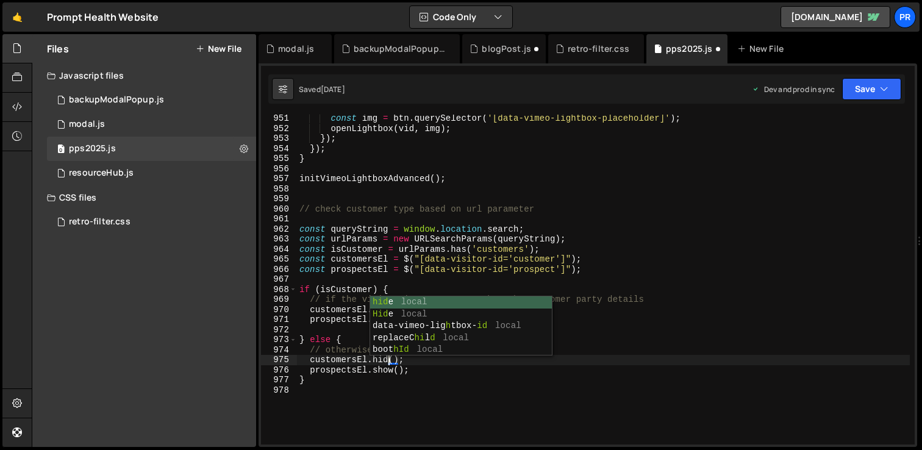
scroll to position [0, 6]
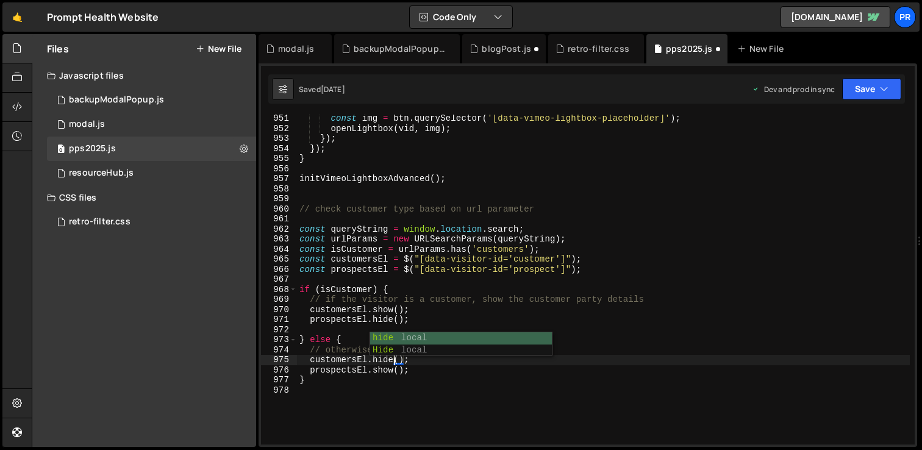
drag, startPoint x: 452, startPoint y: 373, endPoint x: 456, endPoint y: 379, distance: 7.1
click at [452, 374] on div "const img = btn . querySelector ( '[data-vimeo-lightbox-placeholder]' ) ; openL…" at bounding box center [603, 288] width 613 height 350
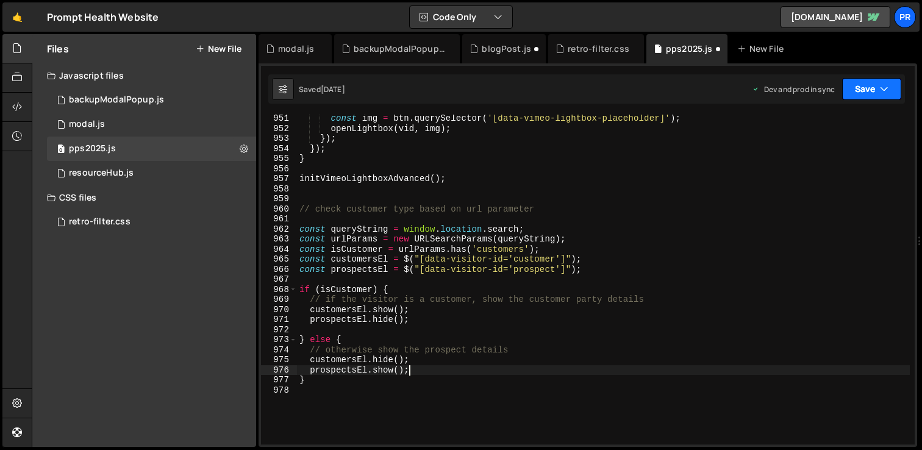
type textarea "[DOMAIN_NAME]();"
click at [880, 86] on icon "button" at bounding box center [884, 89] width 9 height 12
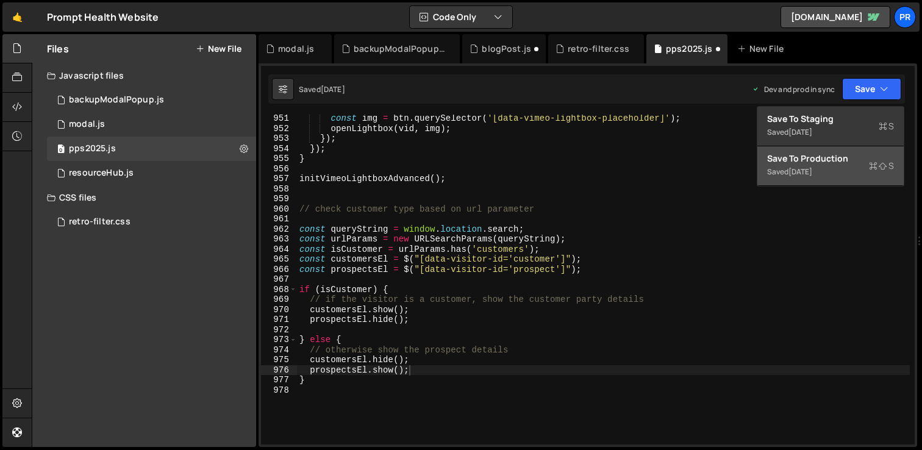
click at [834, 154] on div "Save to Production S" at bounding box center [830, 159] width 127 height 12
